Goal: Browse casually

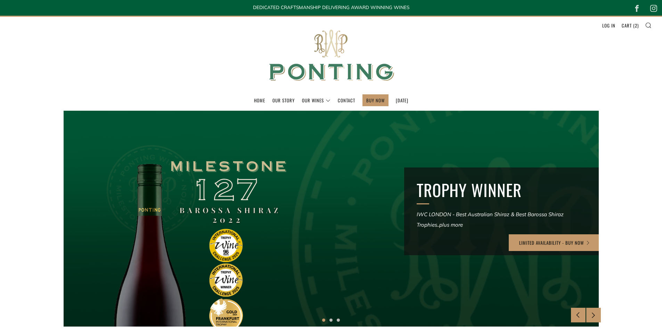
drag, startPoint x: 317, startPoint y: 69, endPoint x: 300, endPoint y: 68, distance: 17.1
click at [300, 68] on img at bounding box center [331, 56] width 139 height 78
